Goal: Navigation & Orientation: Find specific page/section

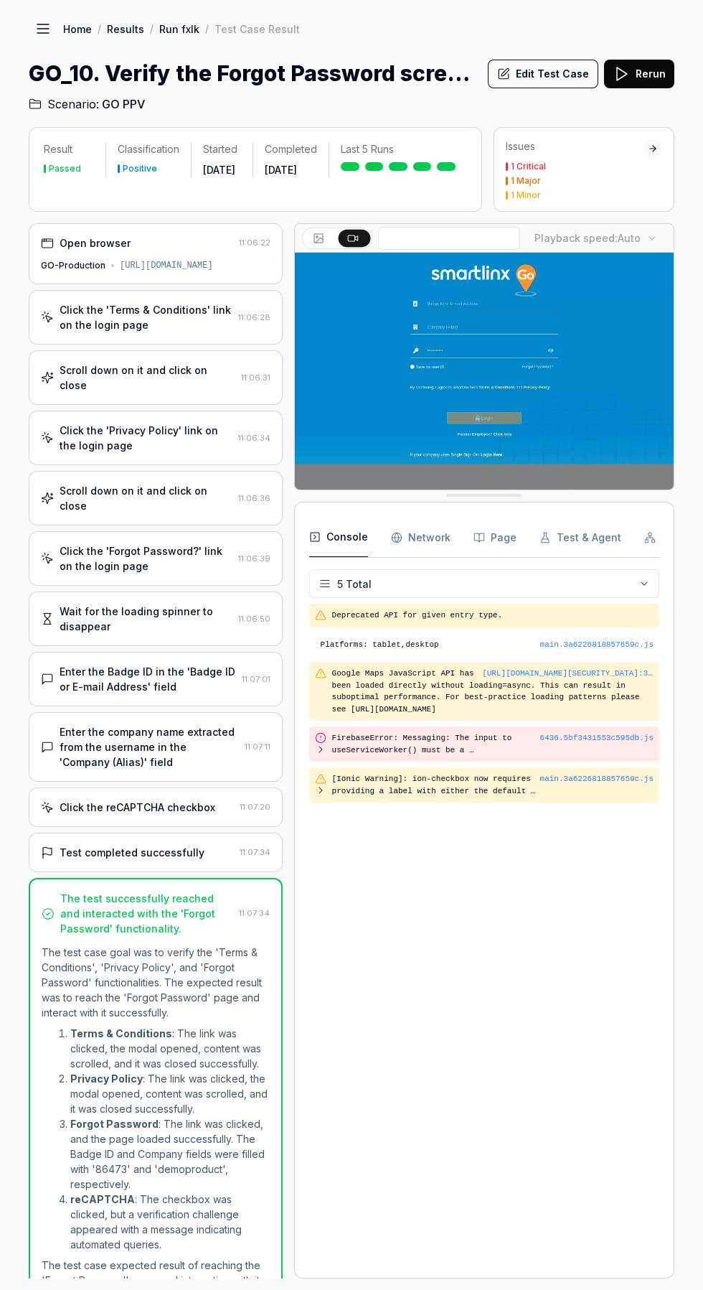
click at [43, 24] on icon at bounding box center [42, 24] width 11 height 0
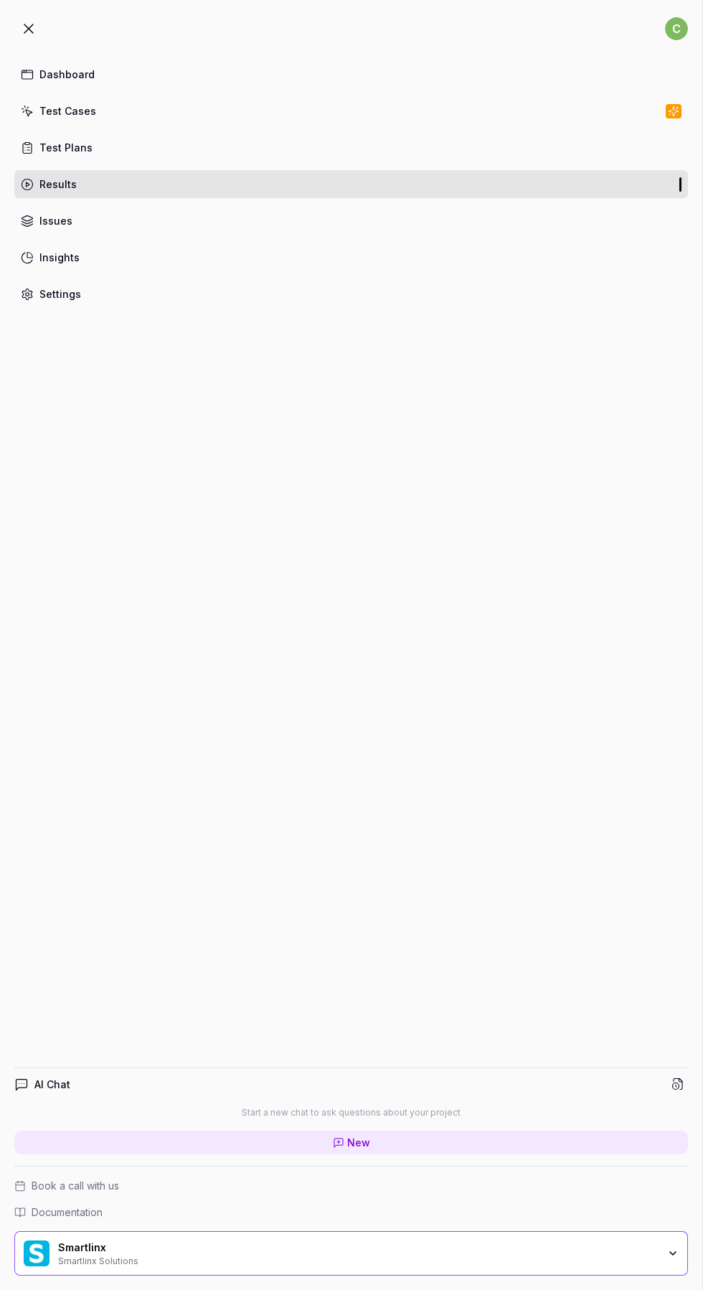
click at [47, 113] on div "Test Cases" at bounding box center [67, 110] width 57 height 15
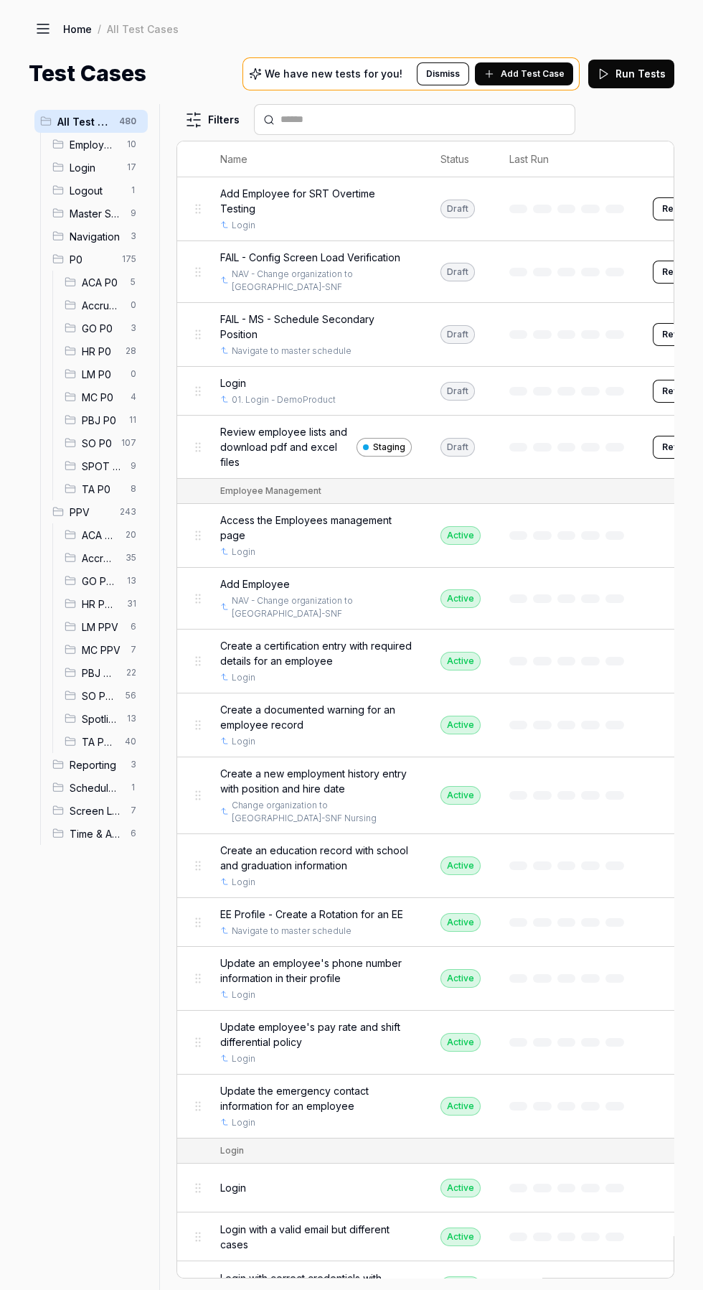
click at [127, 626] on span "6" at bounding box center [133, 626] width 17 height 17
click at [70, 672] on icon at bounding box center [70, 672] width 11 height 11
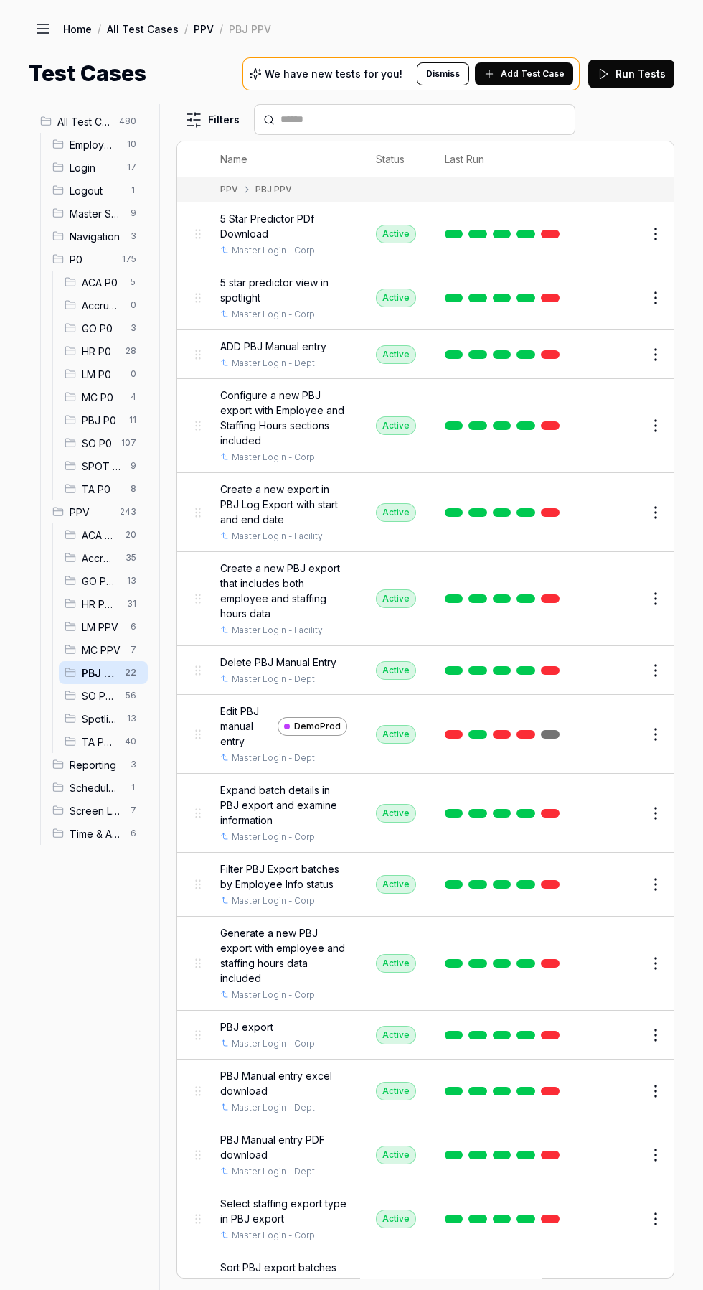
click at [103, 655] on span "MC PPV" at bounding box center [102, 649] width 40 height 15
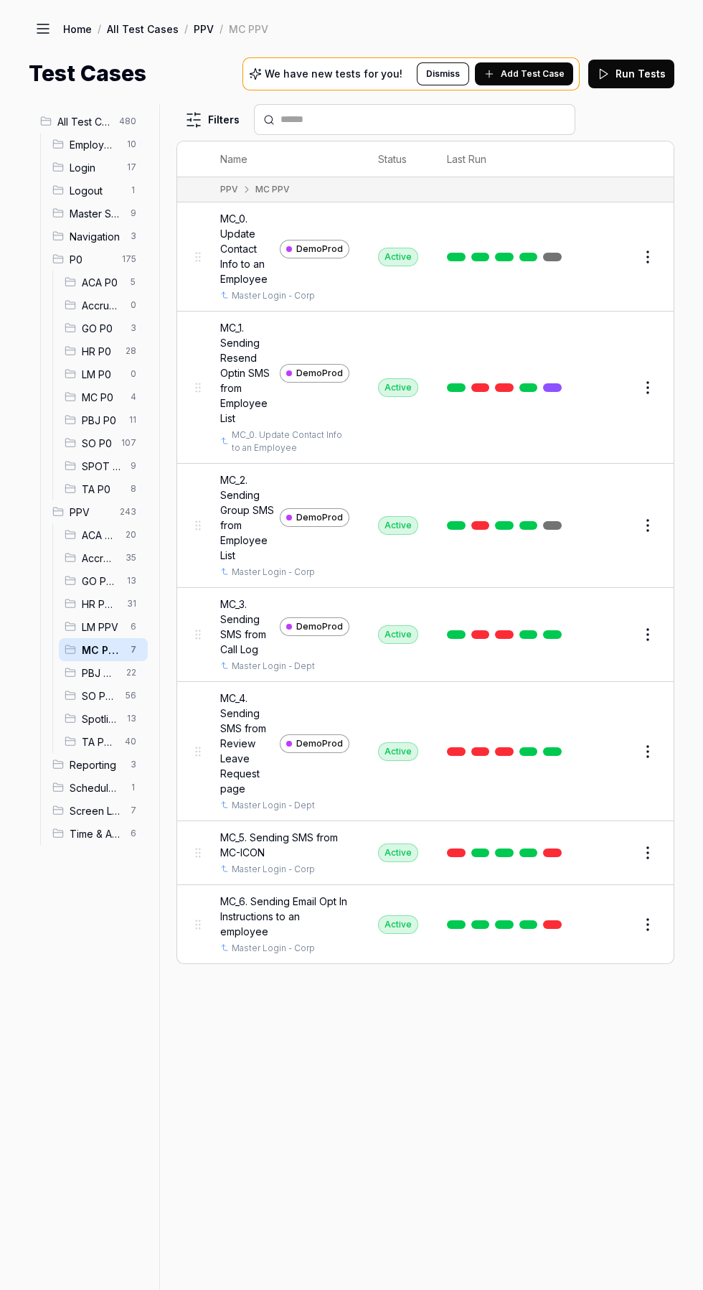
click at [100, 633] on span "LM PPV" at bounding box center [102, 626] width 40 height 15
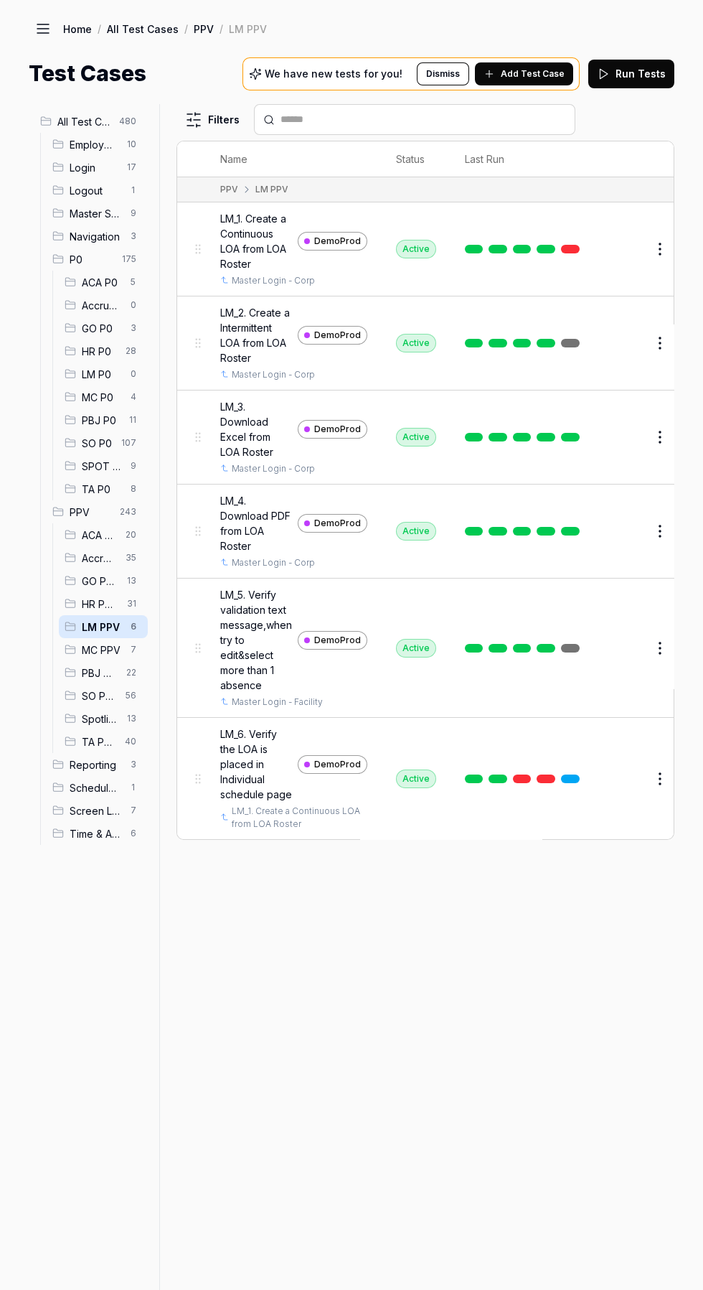
click at [126, 581] on span "13" at bounding box center [131, 580] width 21 height 17
click at [100, 583] on span "GO PPV" at bounding box center [100, 580] width 37 height 15
